Goal: Find specific page/section: Find specific page/section

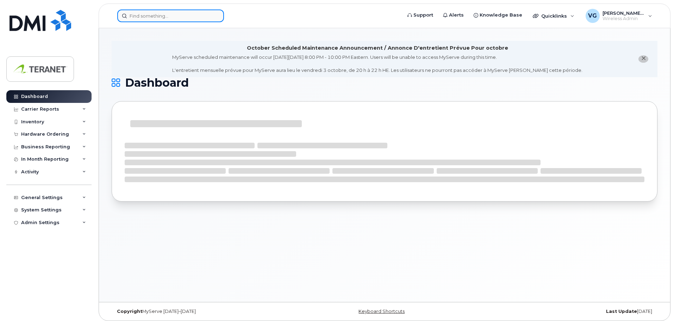
click at [170, 16] on input at bounding box center [170, 16] width 107 height 13
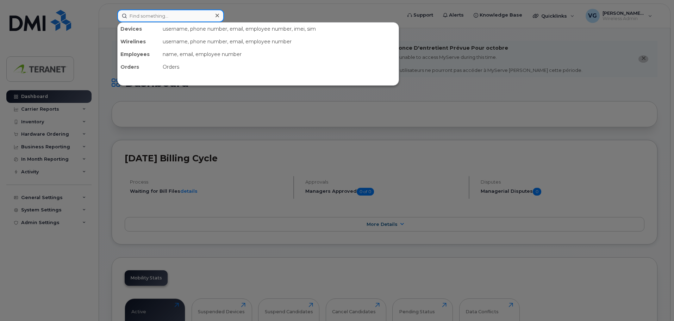
paste input "359035296582797"
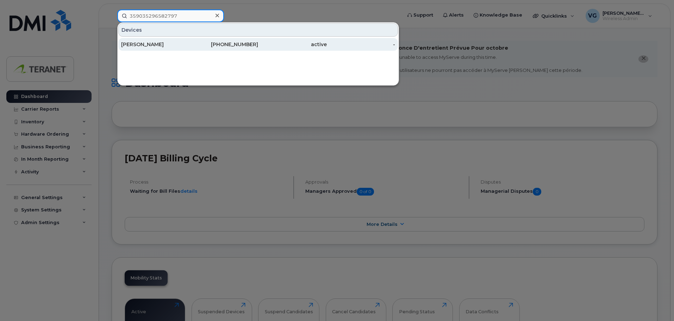
type input "359035296582797"
drag, startPoint x: 201, startPoint y: 44, endPoint x: 210, endPoint y: 44, distance: 8.8
click at [201, 44] on div "[PHONE_NUMBER]" at bounding box center [224, 44] width 69 height 7
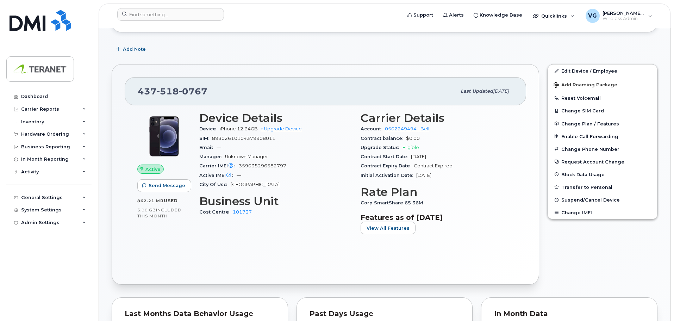
scroll to position [141, 0]
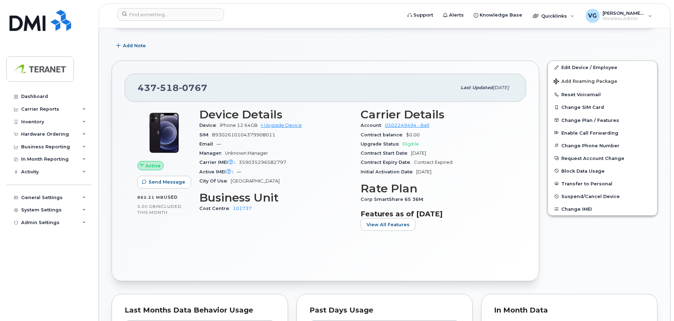
click at [279, 44] on div "Add Note" at bounding box center [385, 45] width 546 height 13
